Goal: Task Accomplishment & Management: Use online tool/utility

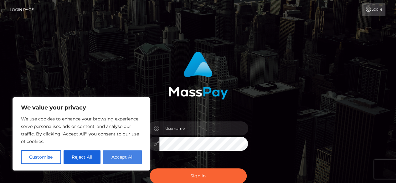
click at [129, 159] on button "Accept All" at bounding box center [122, 157] width 39 height 14
checkbox input "true"
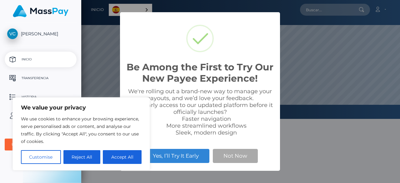
scroll to position [119, 319]
click at [124, 156] on button "Accept All" at bounding box center [122, 157] width 39 height 14
checkbox input "true"
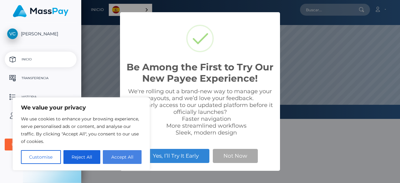
checkbox input "true"
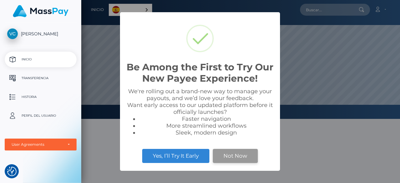
click at [246, 157] on button "Not Now" at bounding box center [235, 156] width 45 height 14
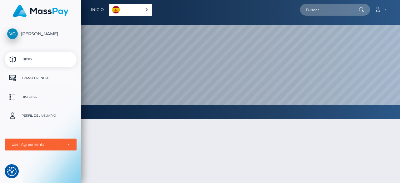
click at [30, 77] on p "Transferencia" at bounding box center [40, 77] width 67 height 9
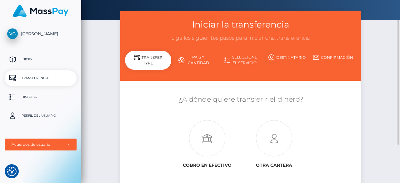
scroll to position [22, 0]
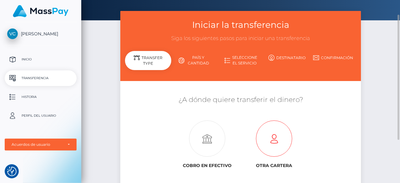
click at [276, 133] on icon at bounding box center [274, 139] width 67 height 36
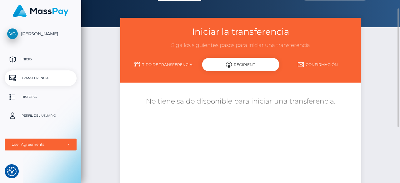
scroll to position [14, 0]
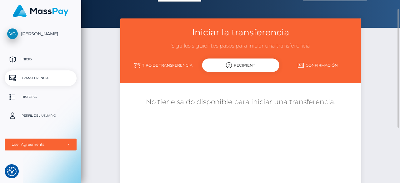
click at [164, 66] on link "Tipo de transferencia" at bounding box center [163, 65] width 77 height 11
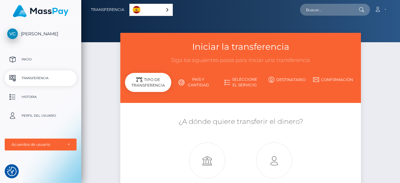
click at [243, 86] on link "Seleccione el servicio" at bounding box center [241, 82] width 46 height 16
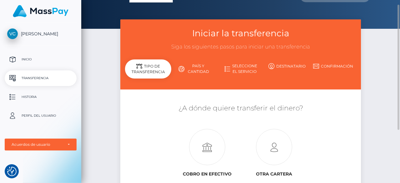
scroll to position [10, 0]
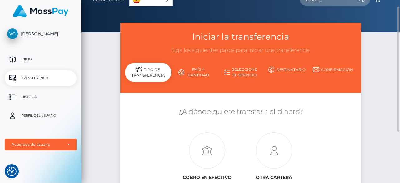
click at [200, 73] on link "País y cantidad" at bounding box center [194, 72] width 46 height 16
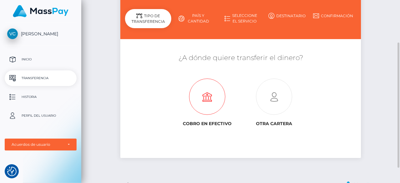
scroll to position [64, 0]
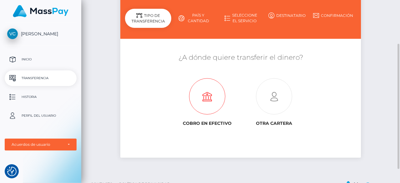
click at [205, 99] on icon at bounding box center [207, 96] width 67 height 36
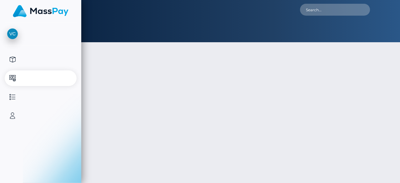
type input "NaN"
select select
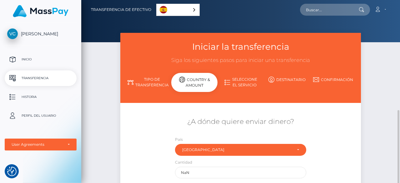
scroll to position [69, 0]
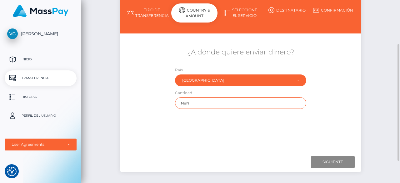
click at [212, 102] on input "NaN" at bounding box center [240, 103] width 131 height 12
type input "N"
type input "800"
click at [325, 160] on input "Next" at bounding box center [333, 162] width 44 height 12
click at [246, 128] on div "¿A dónde quiere enviar dinero? País Abjasia [GEOGRAPHIC_DATA] [GEOGRAPHIC_DATA]…" at bounding box center [240, 93] width 231 height 111
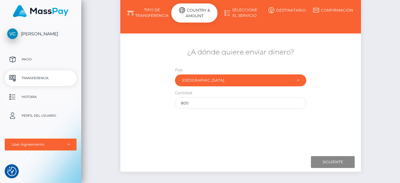
click at [44, 97] on p "Historia" at bounding box center [40, 96] width 67 height 9
click at [29, 58] on p "Inicio" at bounding box center [40, 59] width 67 height 9
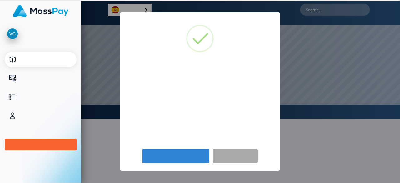
scroll to position [119, 319]
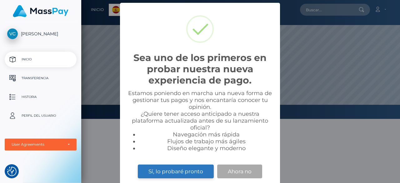
click at [196, 170] on button "Sí, lo probaré pronto" at bounding box center [176, 171] width 76 height 14
